Goal: Task Accomplishment & Management: Use online tool/utility

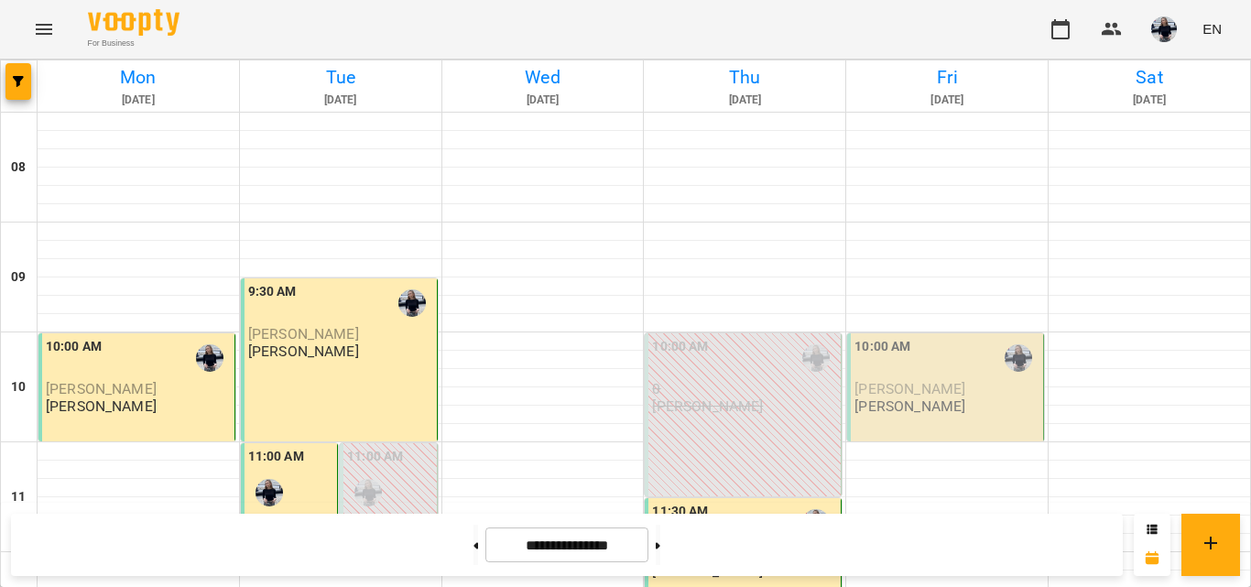
scroll to position [183, 0]
click at [907, 380] on span "[PERSON_NAME]" at bounding box center [909, 388] width 111 height 17
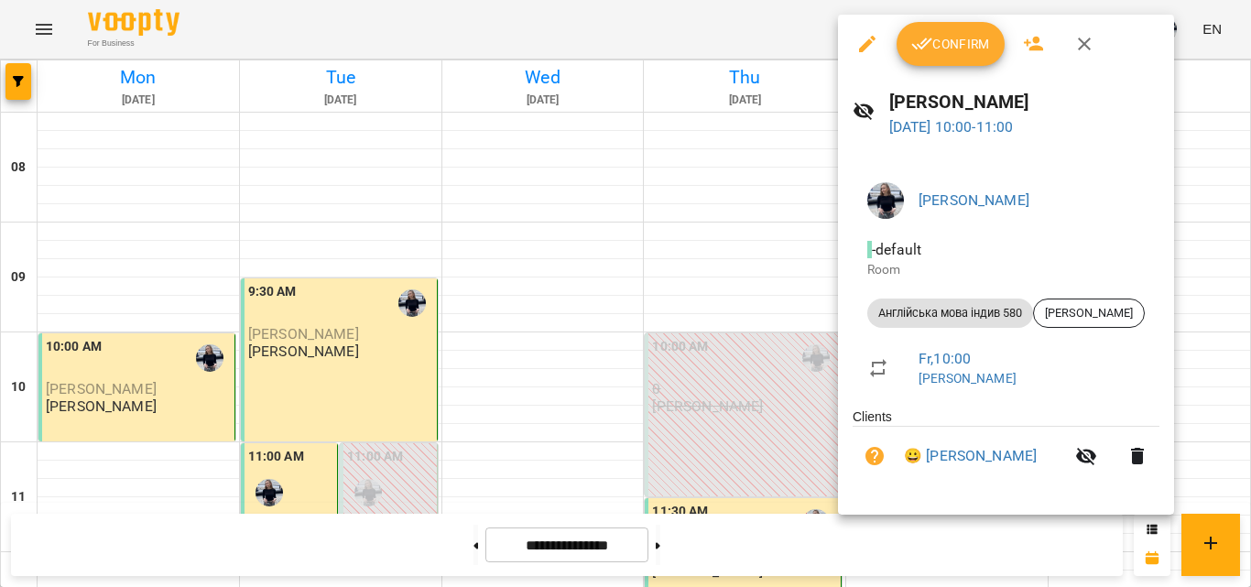
click at [924, 38] on icon "button" at bounding box center [922, 44] width 22 height 22
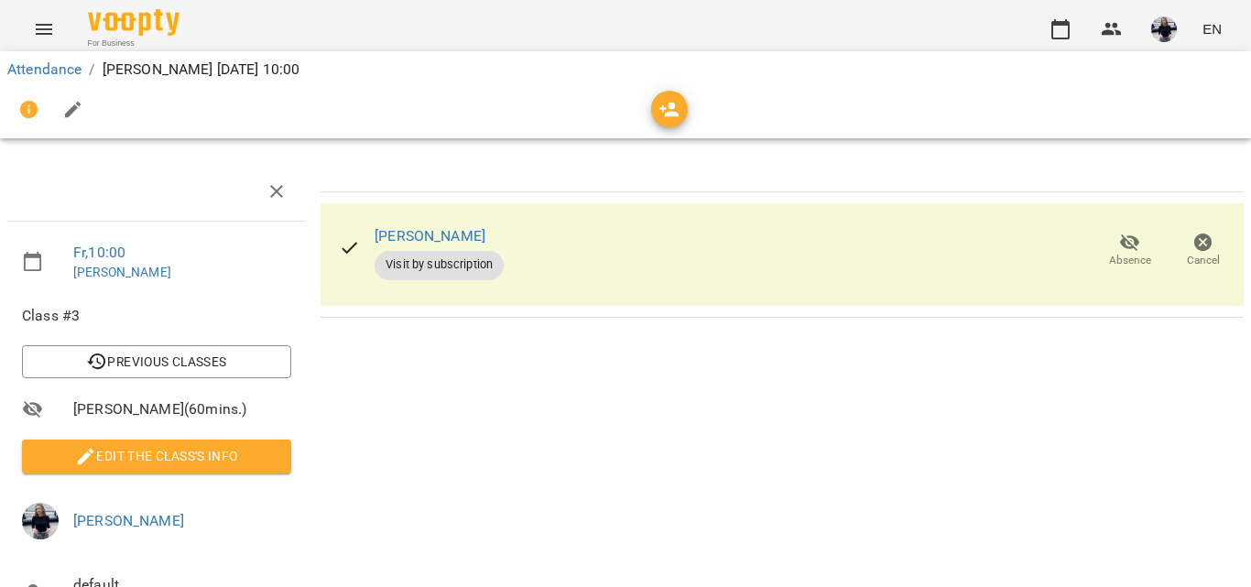
click at [1090, 20] on div "EN" at bounding box center [1133, 29] width 190 height 48
click at [1076, 26] on button "button" at bounding box center [1060, 29] width 44 height 44
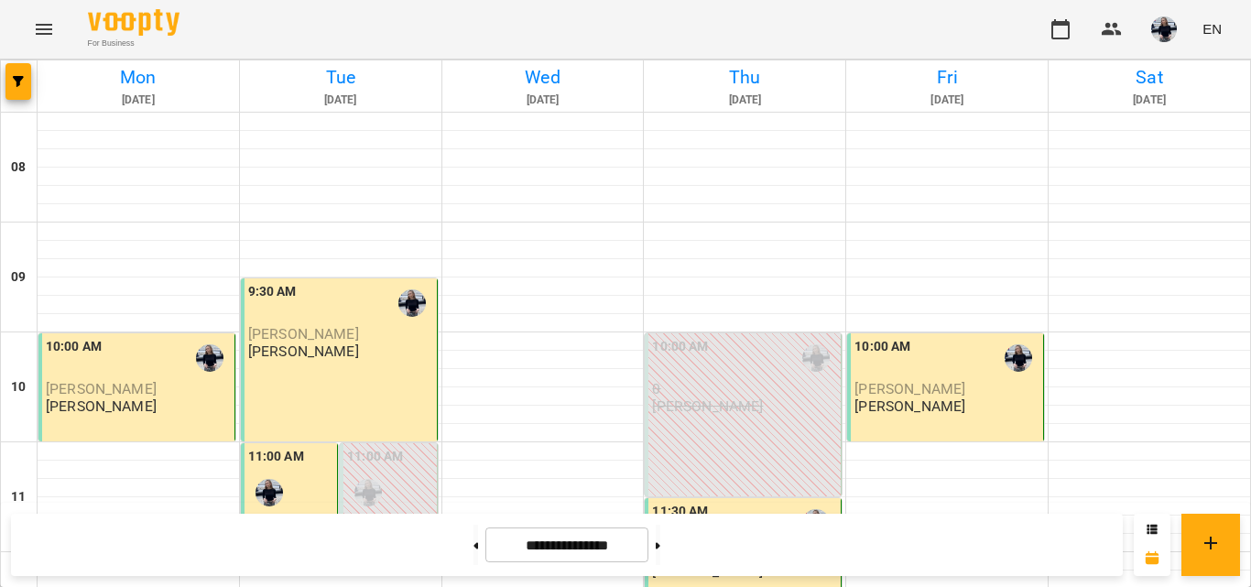
scroll to position [1366, 0]
click at [660, 543] on icon at bounding box center [658, 545] width 5 height 7
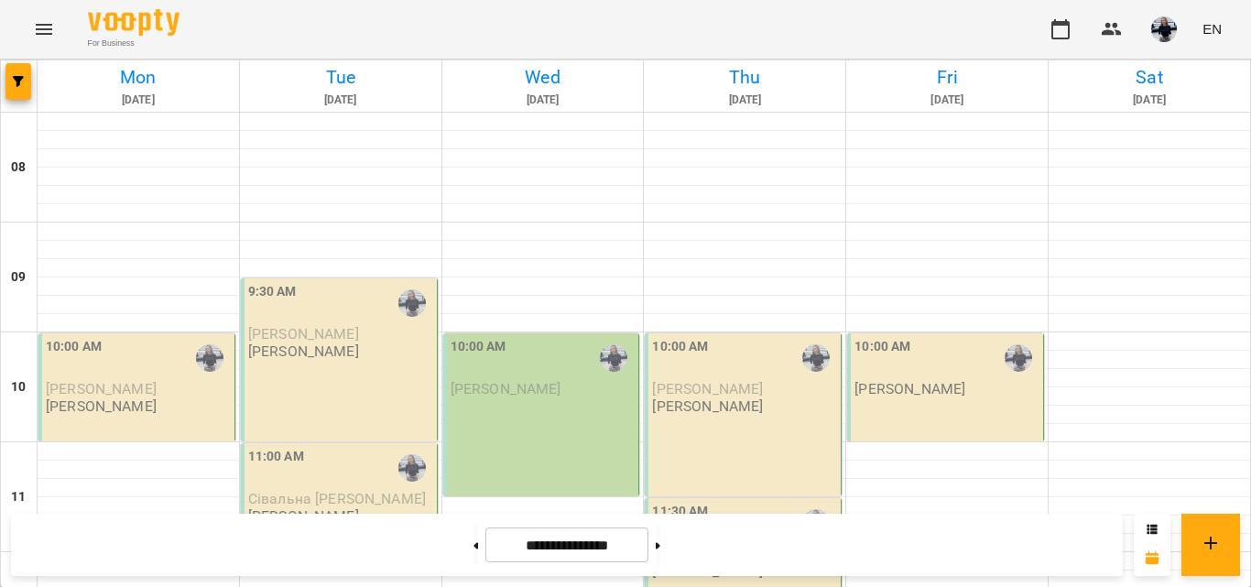
scroll to position [1099, 0]
click at [473, 544] on button at bounding box center [475, 545] width 5 height 40
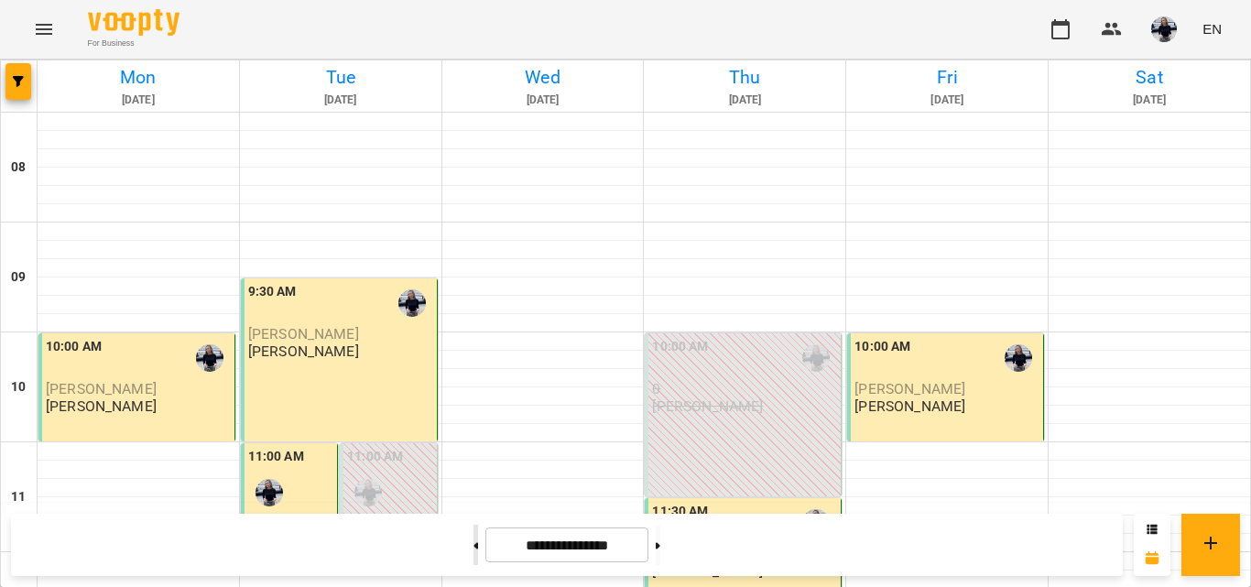
click at [473, 544] on button at bounding box center [475, 545] width 5 height 40
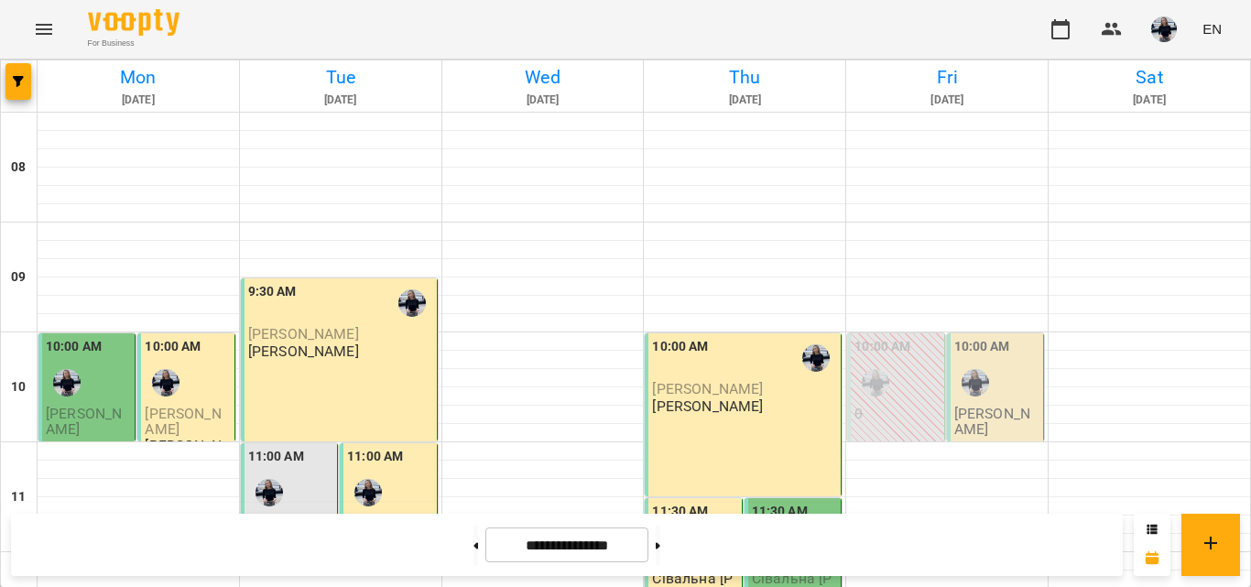
scroll to position [1275, 0]
click at [660, 541] on button at bounding box center [658, 545] width 5 height 40
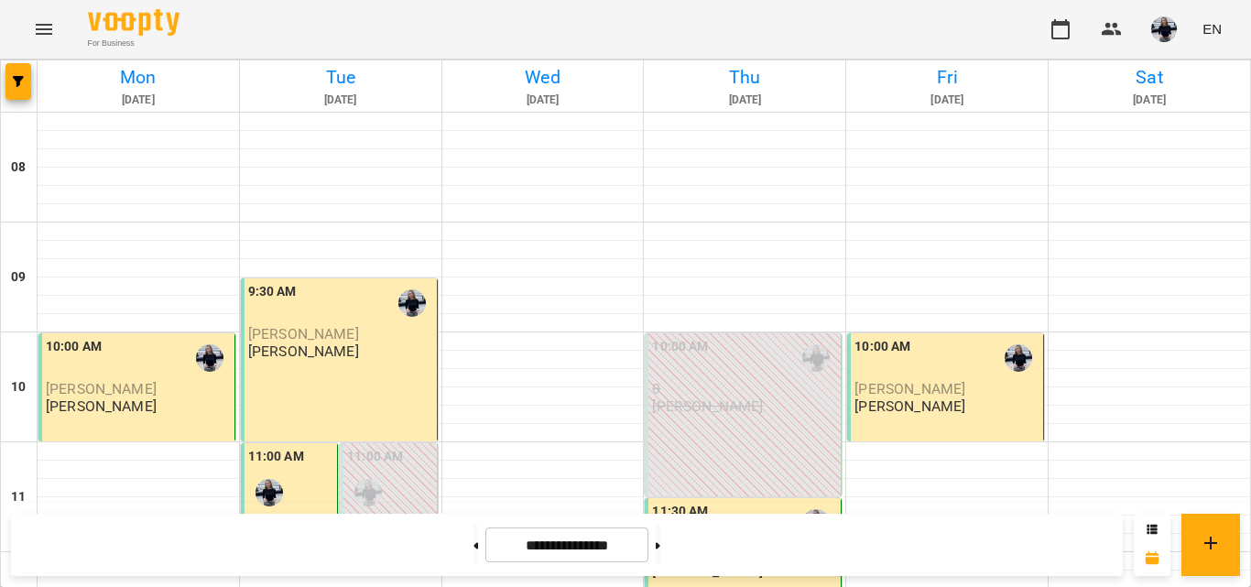
scroll to position [908, 0]
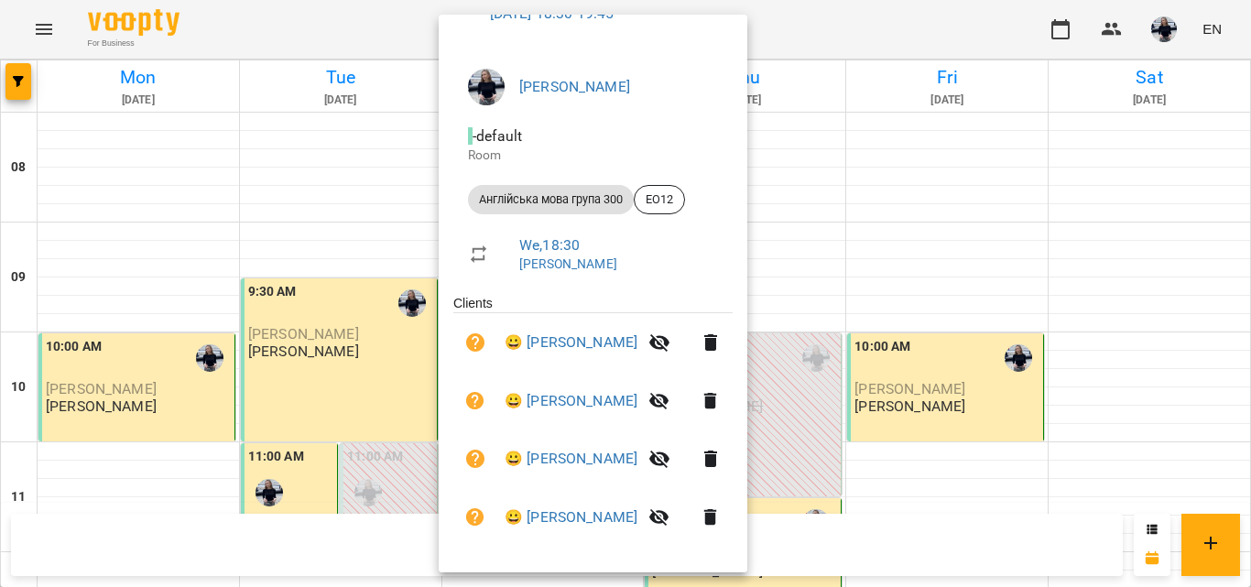
scroll to position [119, 0]
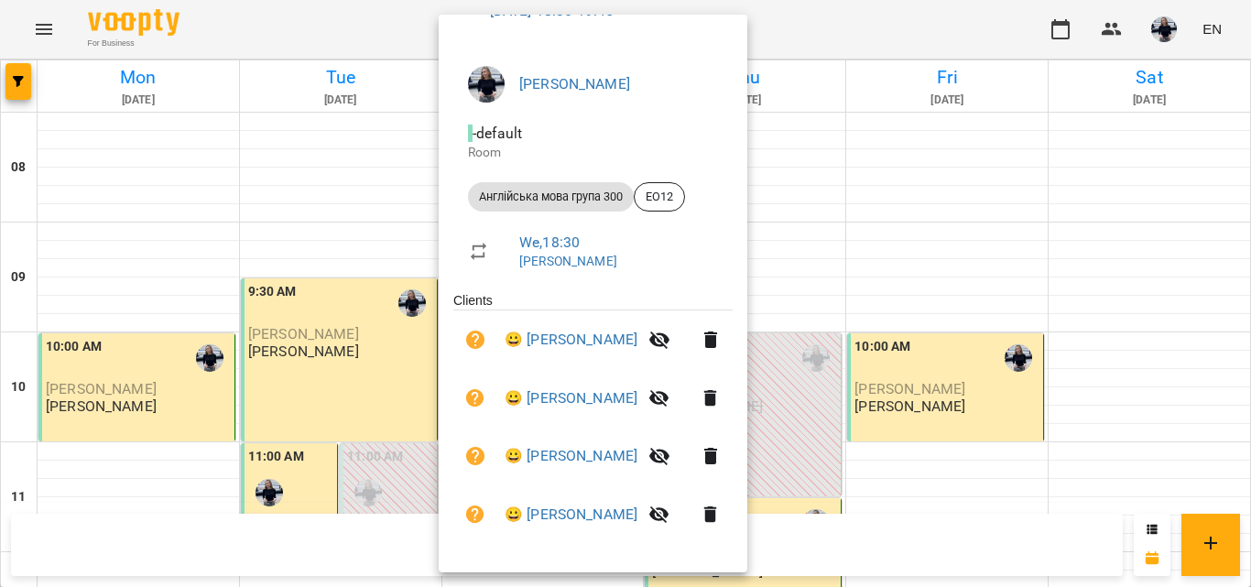
click at [330, 181] on div at bounding box center [625, 293] width 1251 height 587
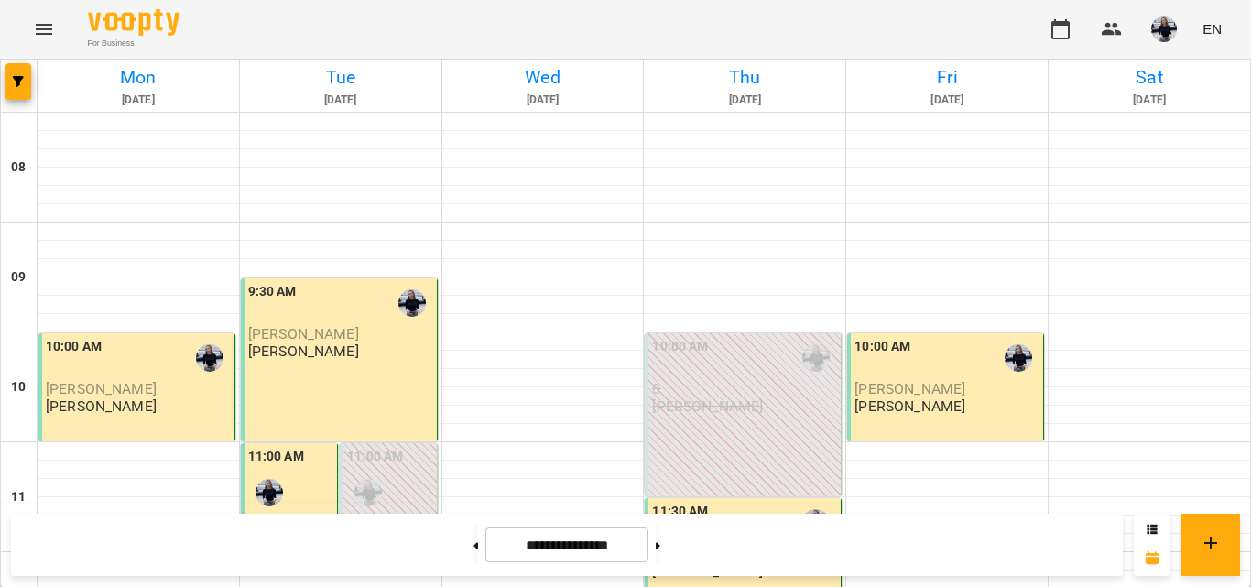
scroll to position [1275, 0]
click at [473, 546] on button at bounding box center [475, 545] width 5 height 40
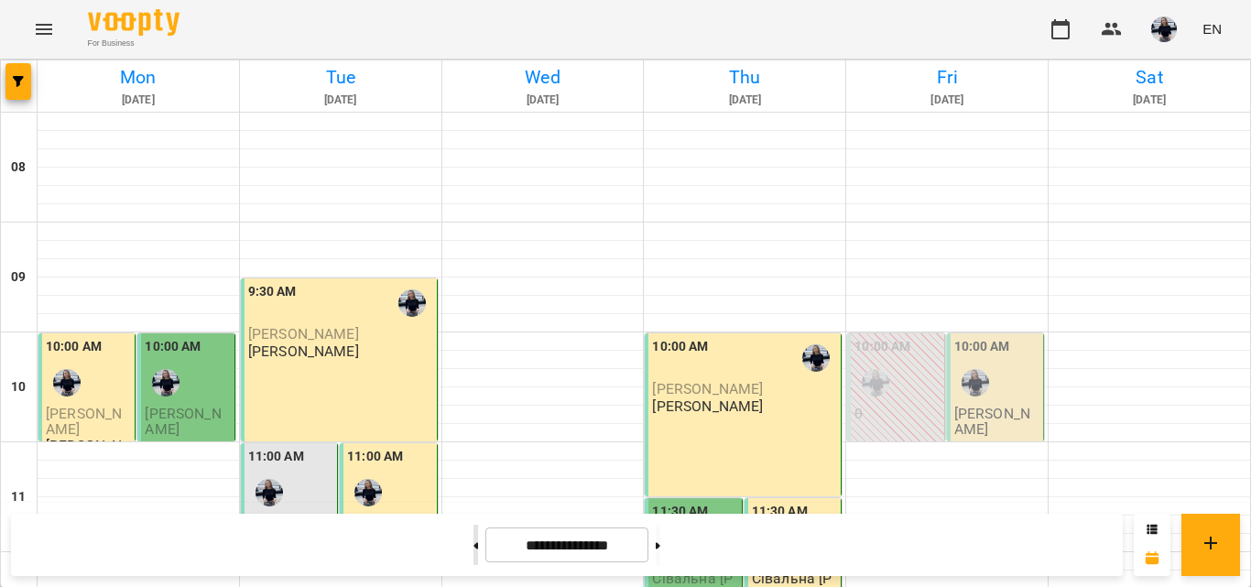
click at [473, 546] on button at bounding box center [475, 545] width 5 height 40
type input "**********"
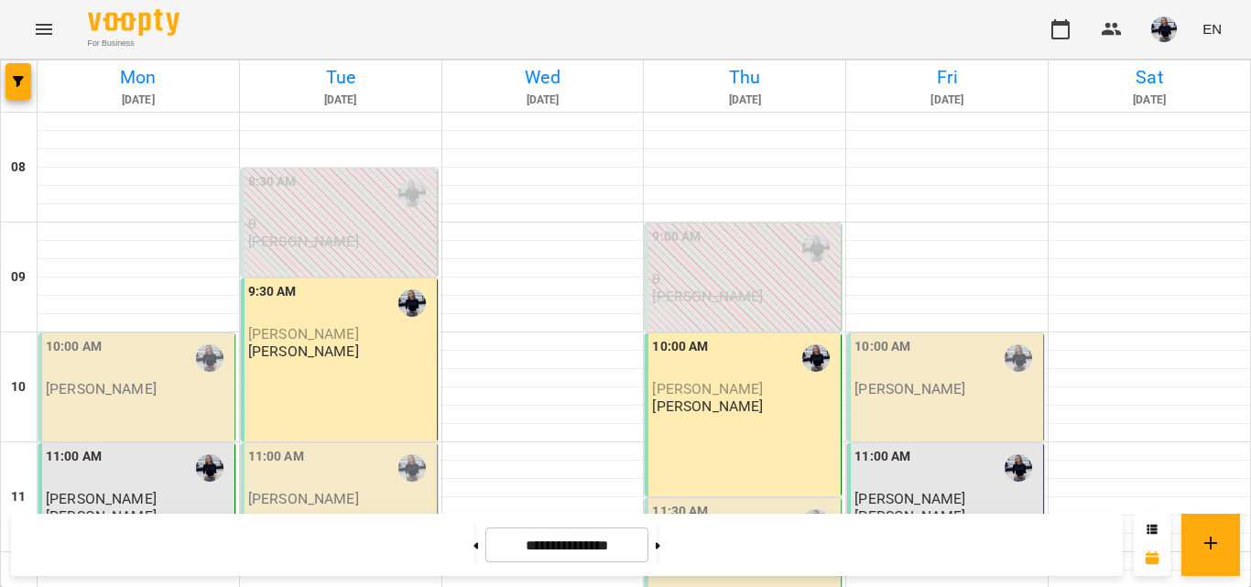
scroll to position [1000, 0]
